Goal: Communication & Community: Participate in discussion

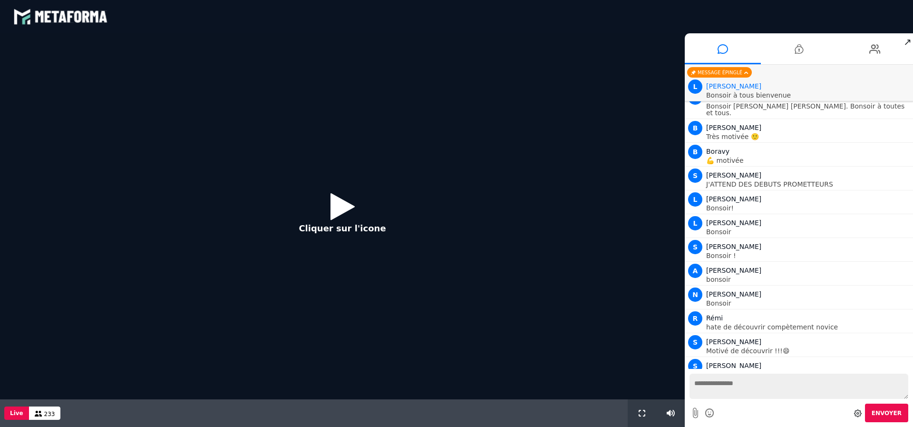
scroll to position [623, 0]
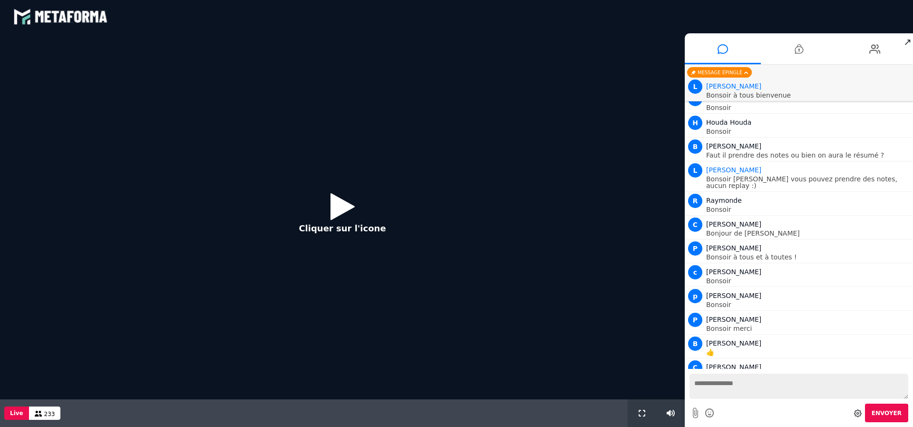
click at [338, 210] on icon at bounding box center [342, 206] width 24 height 31
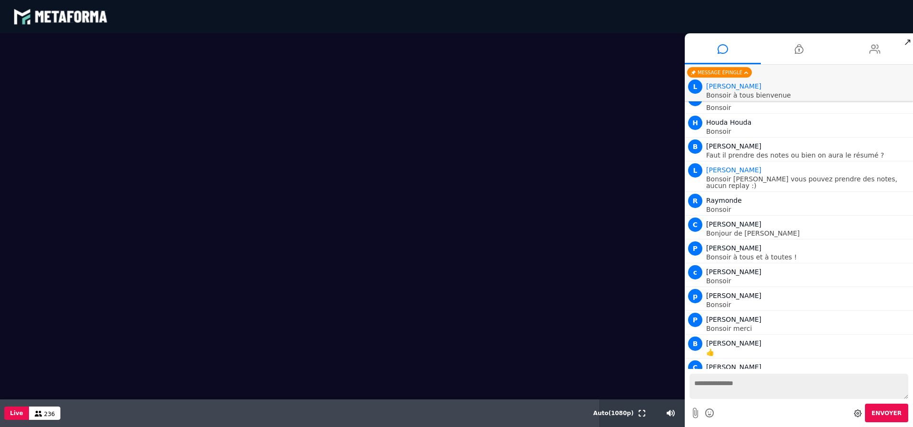
click at [871, 51] on icon at bounding box center [874, 49] width 11 height 24
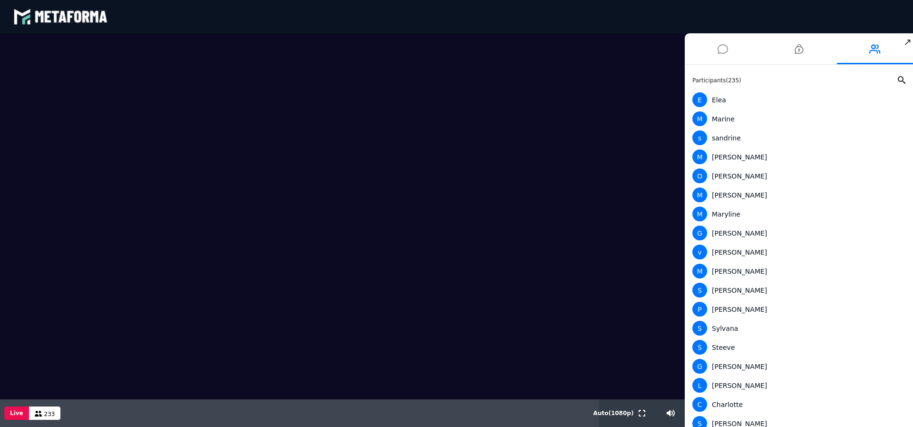
click at [722, 46] on icon at bounding box center [723, 49] width 10 height 24
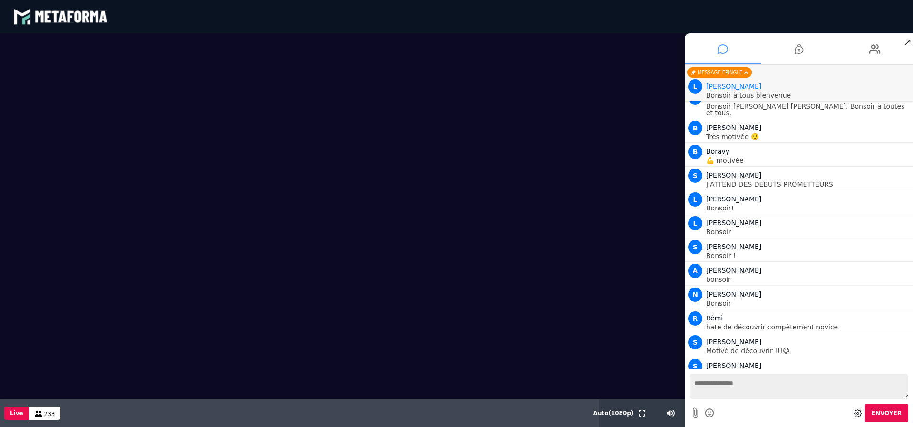
click at [723, 53] on icon at bounding box center [723, 49] width 10 height 24
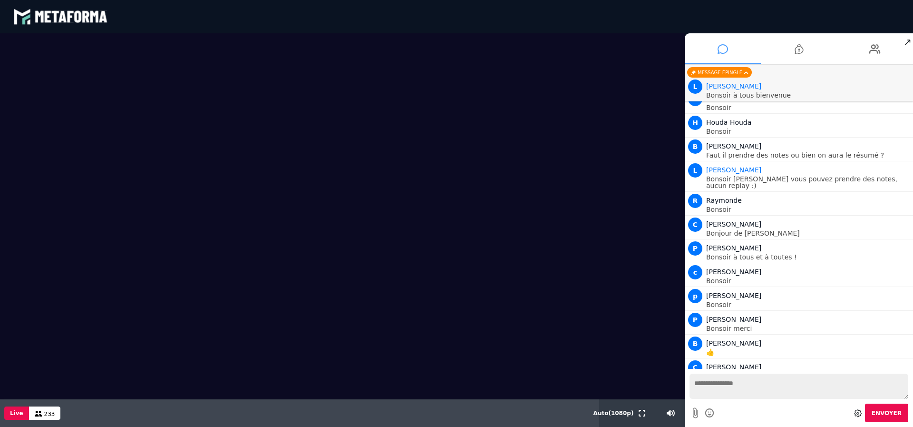
click at [719, 51] on icon at bounding box center [723, 49] width 10 height 24
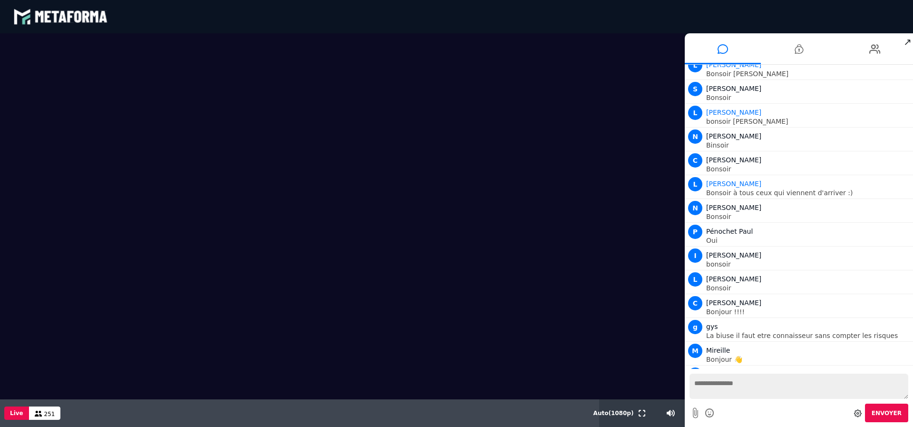
scroll to position [1931, 0]
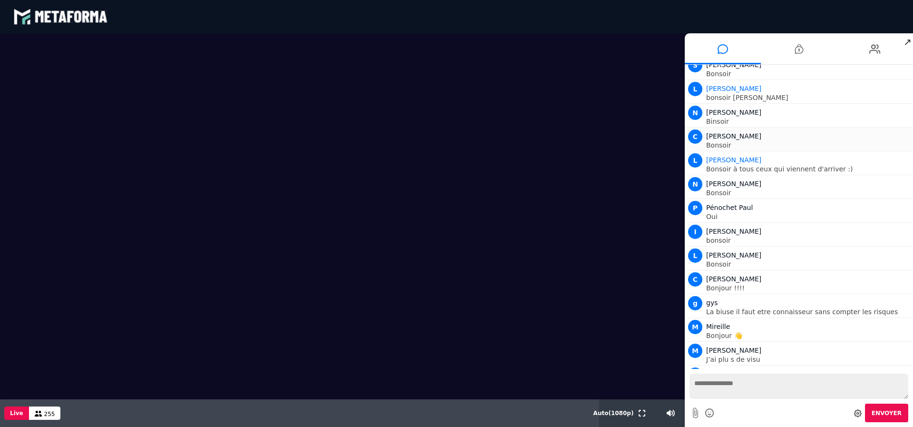
click at [878, 142] on p "Bonsoir" at bounding box center [808, 145] width 204 height 7
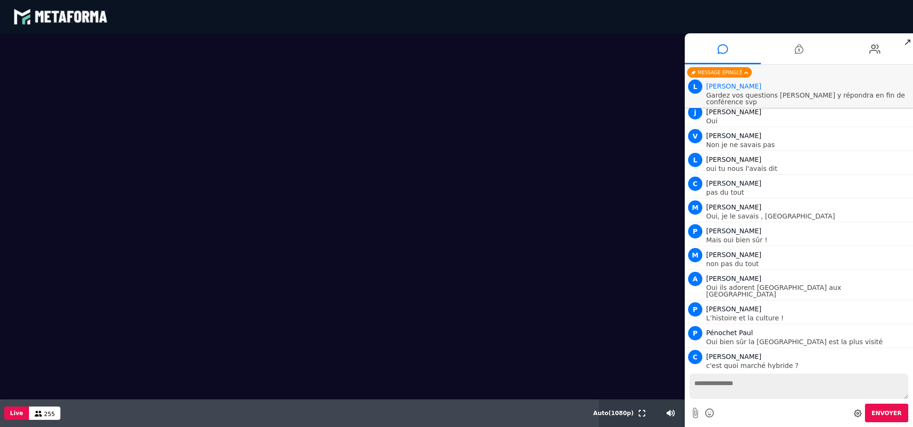
scroll to position [2977, 0]
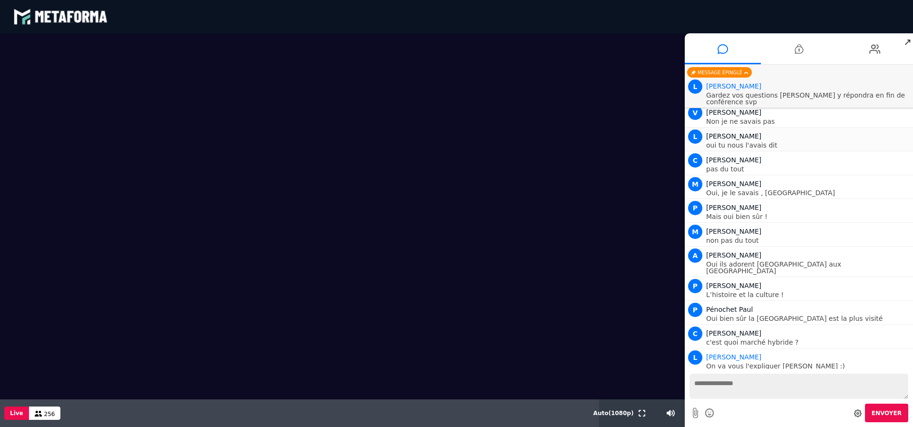
click at [823, 142] on p "oui tu nous l'avais dit" at bounding box center [808, 145] width 204 height 7
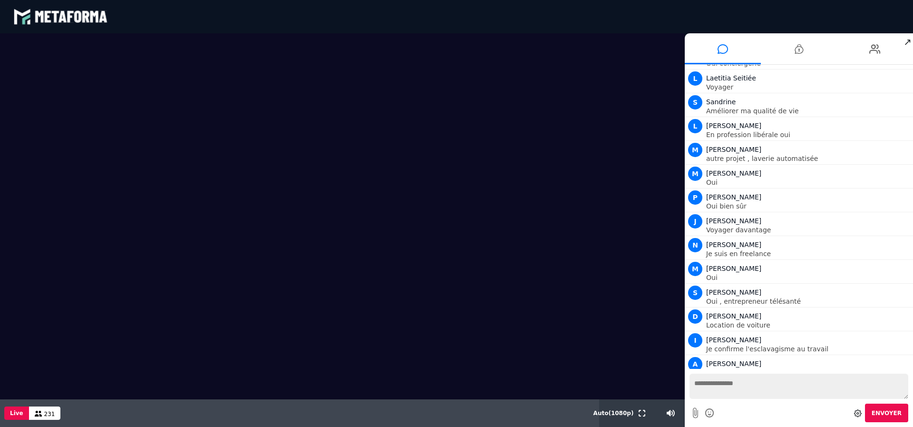
scroll to position [4101, 0]
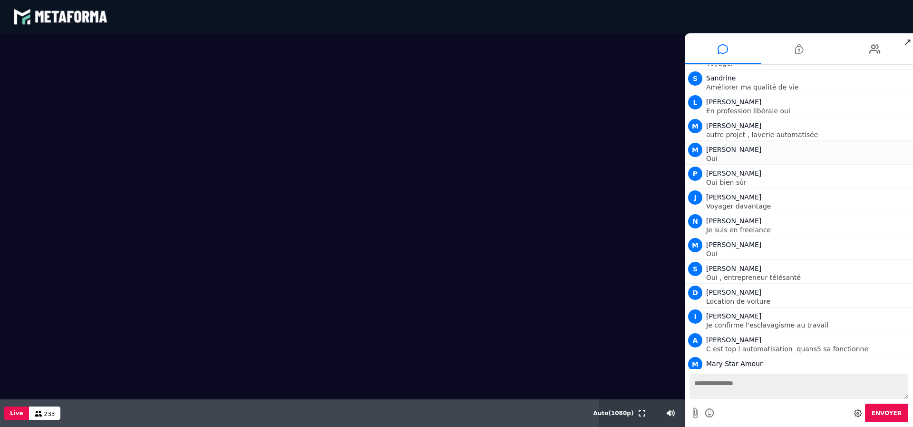
click at [901, 155] on p "Oui" at bounding box center [808, 158] width 204 height 7
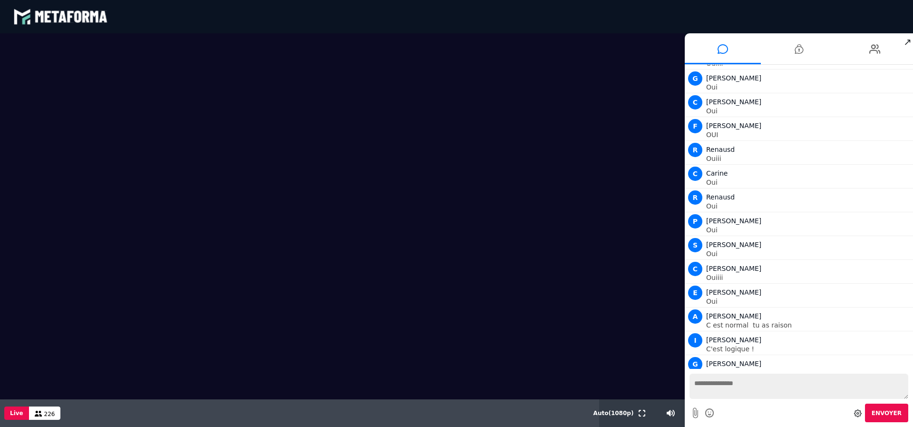
scroll to position [6240, 0]
drag, startPoint x: 806, startPoint y: 199, endPoint x: 771, endPoint y: 184, distance: 38.1
drag, startPoint x: 771, startPoint y: 184, endPoint x: 814, endPoint y: 134, distance: 66.4
click at [814, 165] on div "R Renausd Oui" at bounding box center [798, 175] width 223 height 21
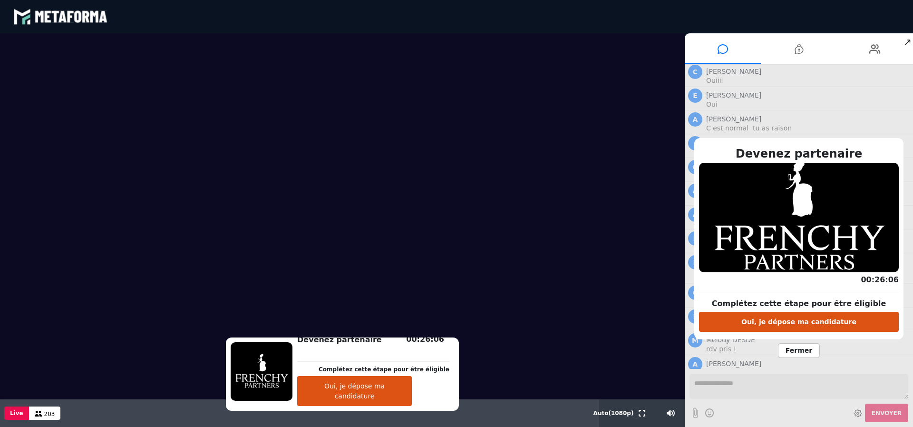
scroll to position [6437, 0]
click at [795, 352] on span "Fermer" at bounding box center [799, 350] width 42 height 15
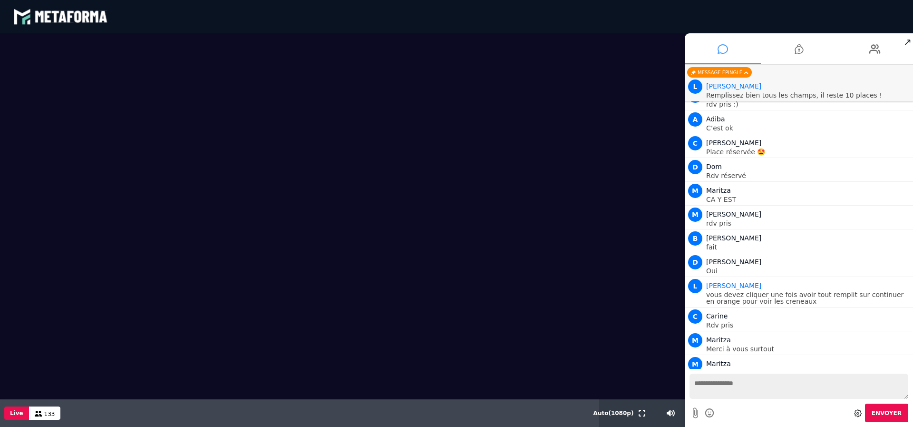
scroll to position [7765, 0]
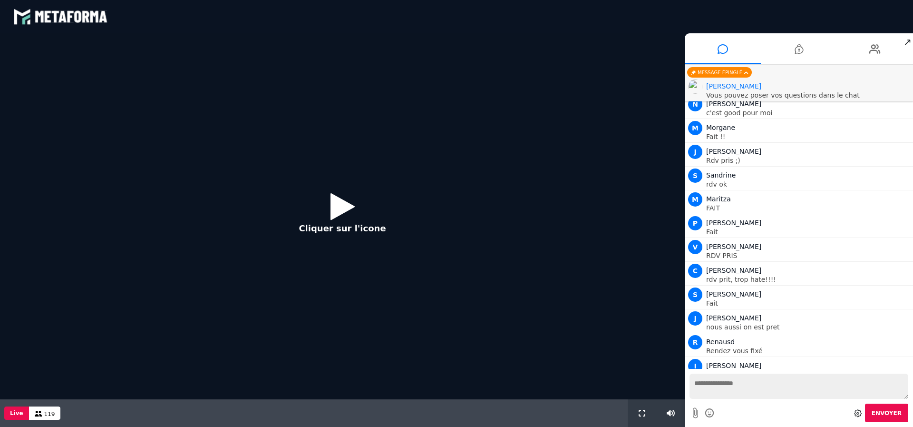
scroll to position [663, 0]
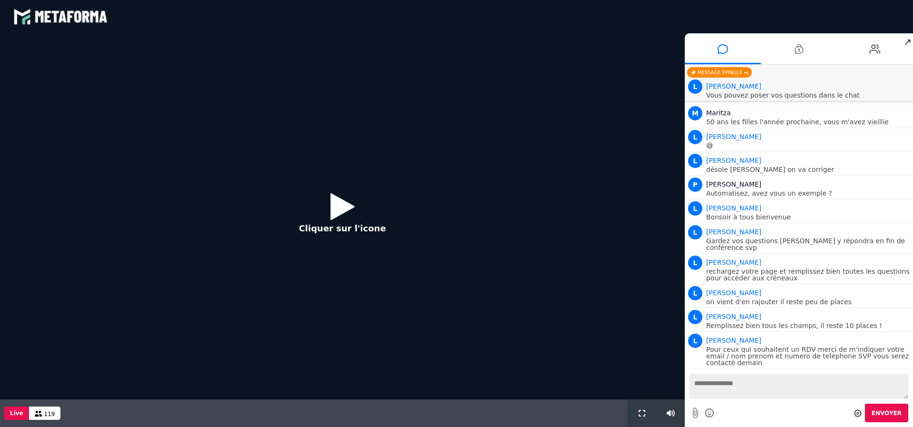
click at [335, 203] on icon at bounding box center [342, 206] width 24 height 31
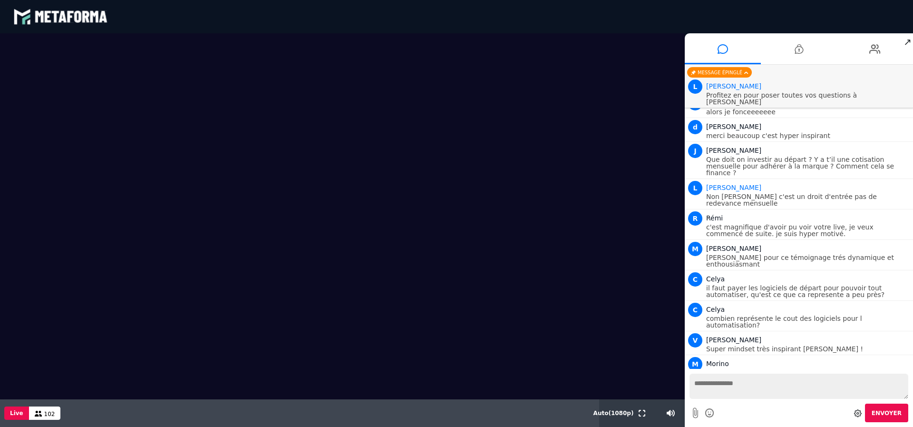
scroll to position [1657, 0]
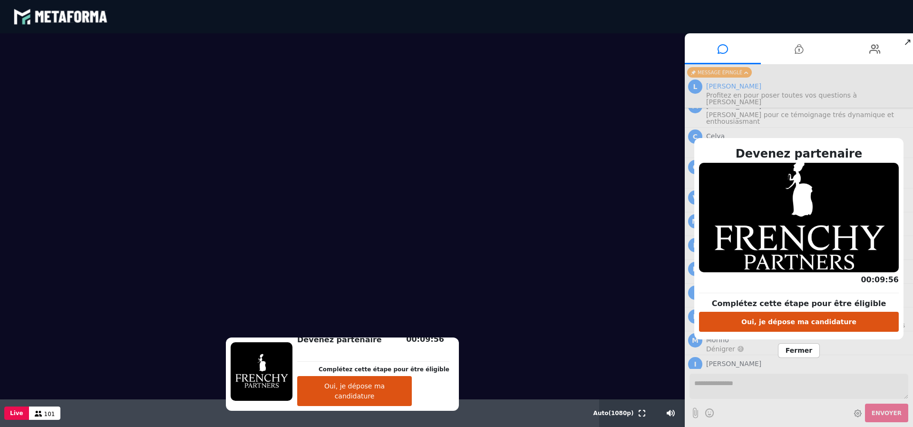
click at [796, 350] on span "Fermer" at bounding box center [799, 350] width 42 height 15
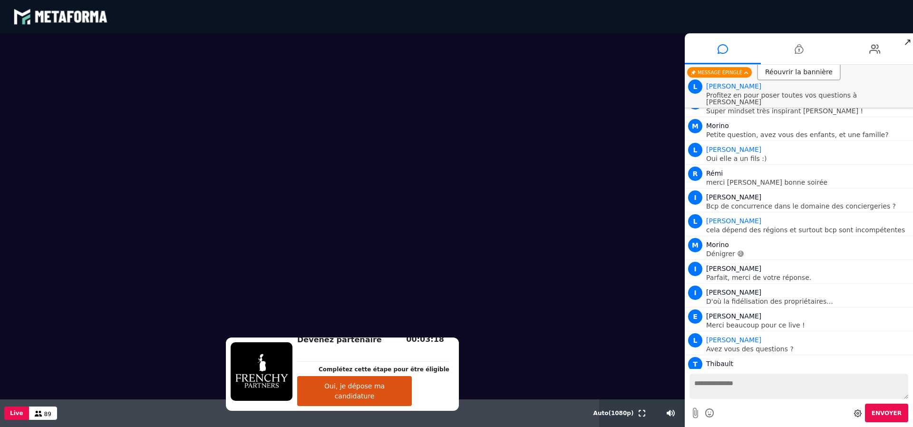
scroll to position [1979, 0]
